Goal: Task Accomplishment & Management: Manage account settings

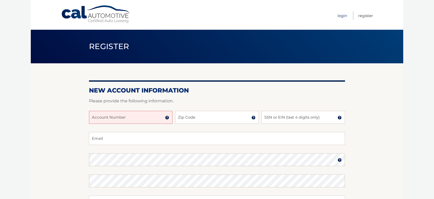
click at [341, 16] on link "Login" at bounding box center [343, 15] width 10 height 9
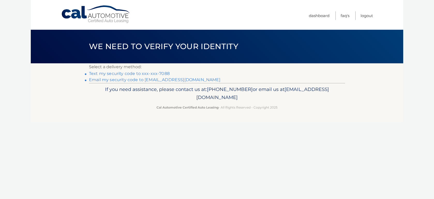
click at [156, 74] on link "Text my security code to xxx-xxx-7088" at bounding box center [129, 73] width 81 height 5
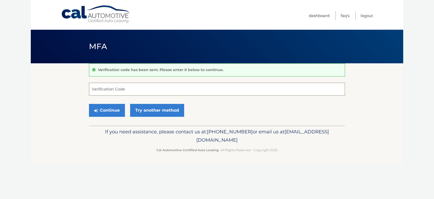
click at [135, 90] on input "Verification Code" at bounding box center [217, 89] width 256 height 13
type input "942560"
click at [110, 109] on button "Continue" at bounding box center [107, 110] width 36 height 13
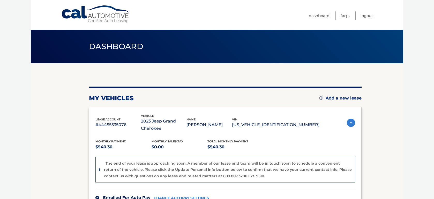
click at [389, 141] on section "my vehicles Add a new lease lease account #44455535076 vehicle 2023 Jeep Grand …" at bounding box center [217, 178] width 373 height 231
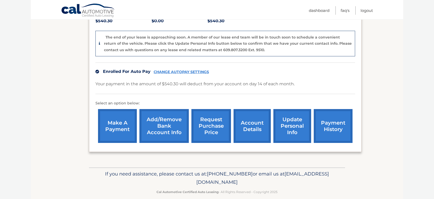
scroll to position [134, 0]
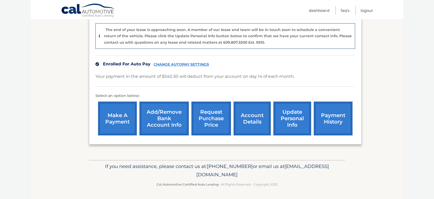
click at [69, 130] on section "my vehicles Add a new lease lease account #44455535076 vehicle 2023 Jeep Grand …" at bounding box center [217, 45] width 373 height 231
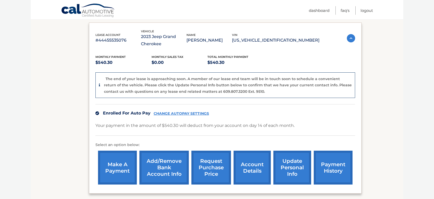
scroll to position [86, 0]
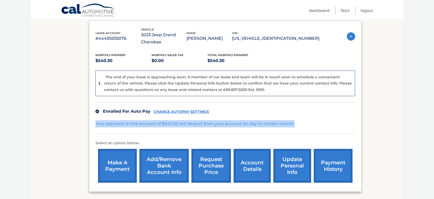
drag, startPoint x: 97, startPoint y: 124, endPoint x: 299, endPoint y: 128, distance: 202.7
click at [299, 128] on div "Your payment in the amount of $540.30 will deduct from your account on day 14 o…" at bounding box center [226, 127] width 260 height 14
